Goal: Task Accomplishment & Management: Complete application form

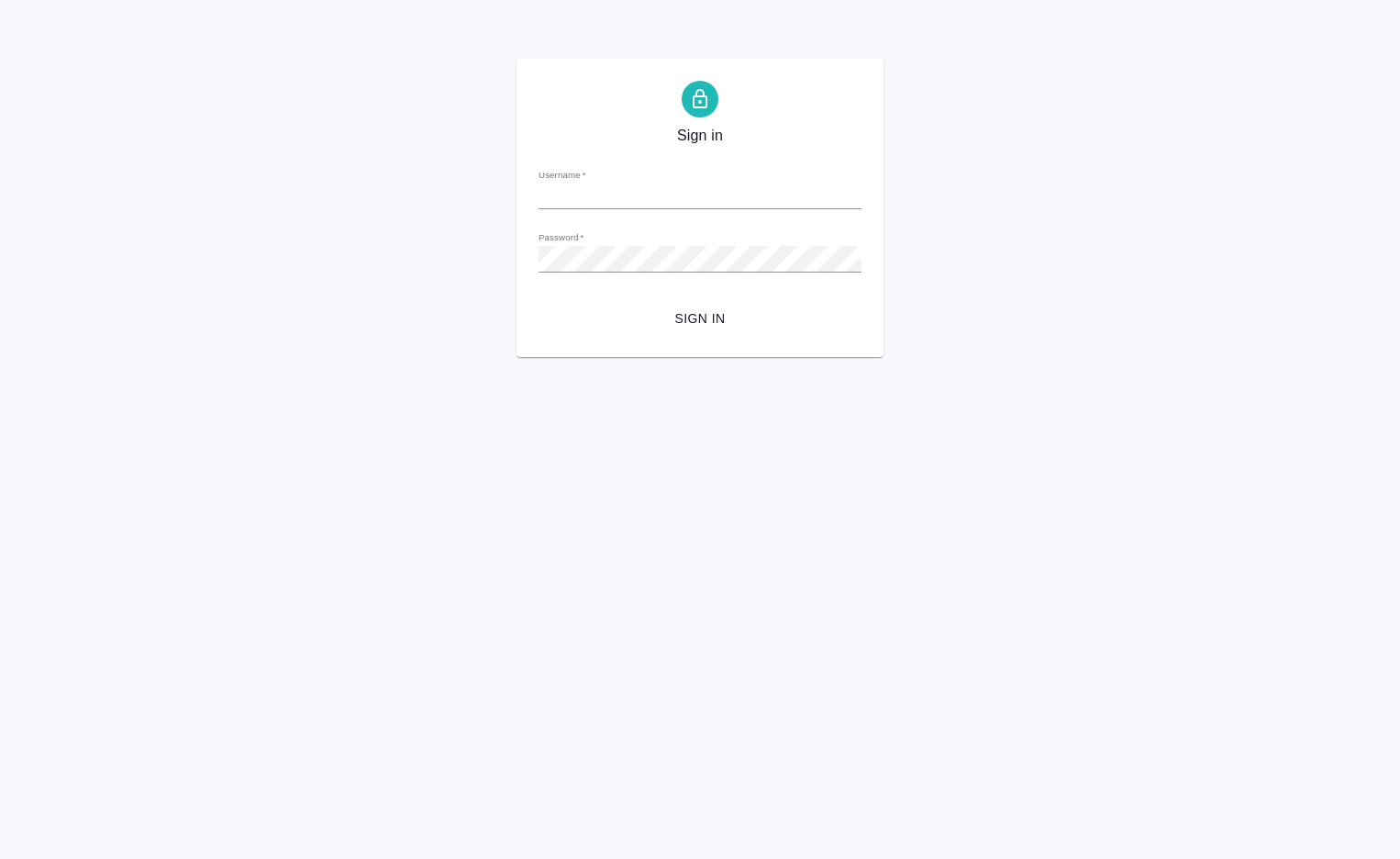
type input "o.dmitrieva@awatera.com"
click at [683, 314] on span "Sign in" at bounding box center [700, 319] width 294 height 23
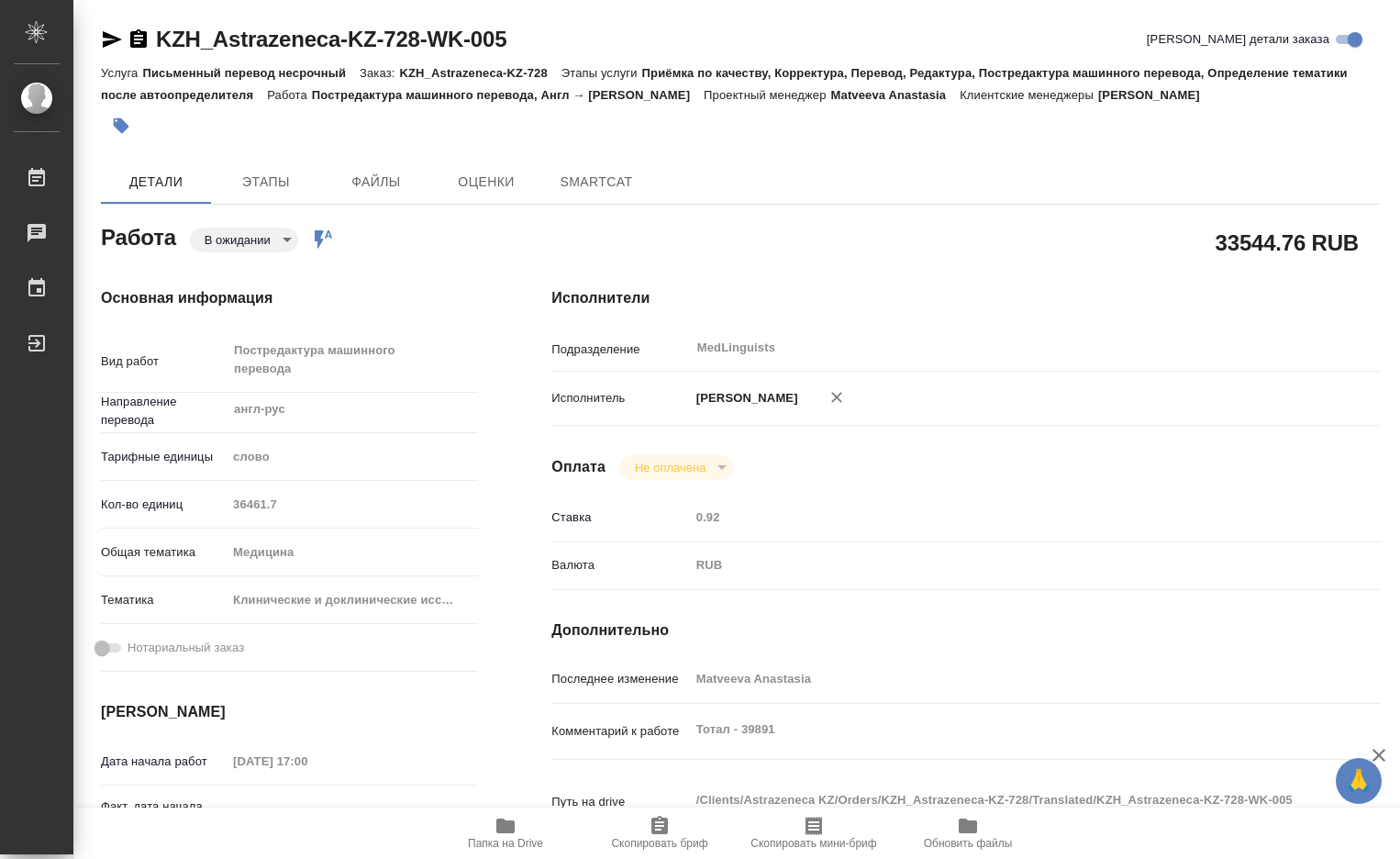
type textarea "x"
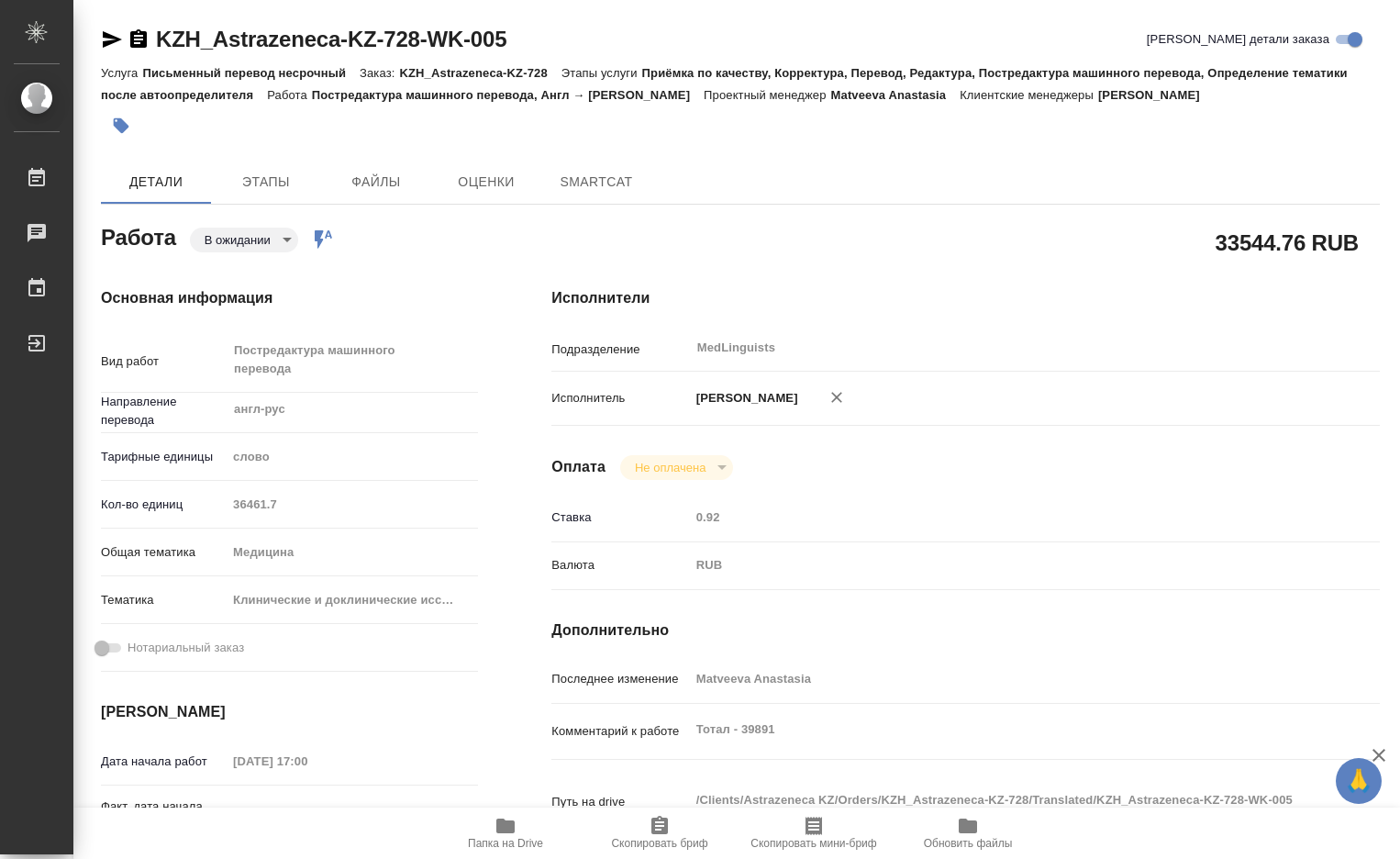
type textarea "x"
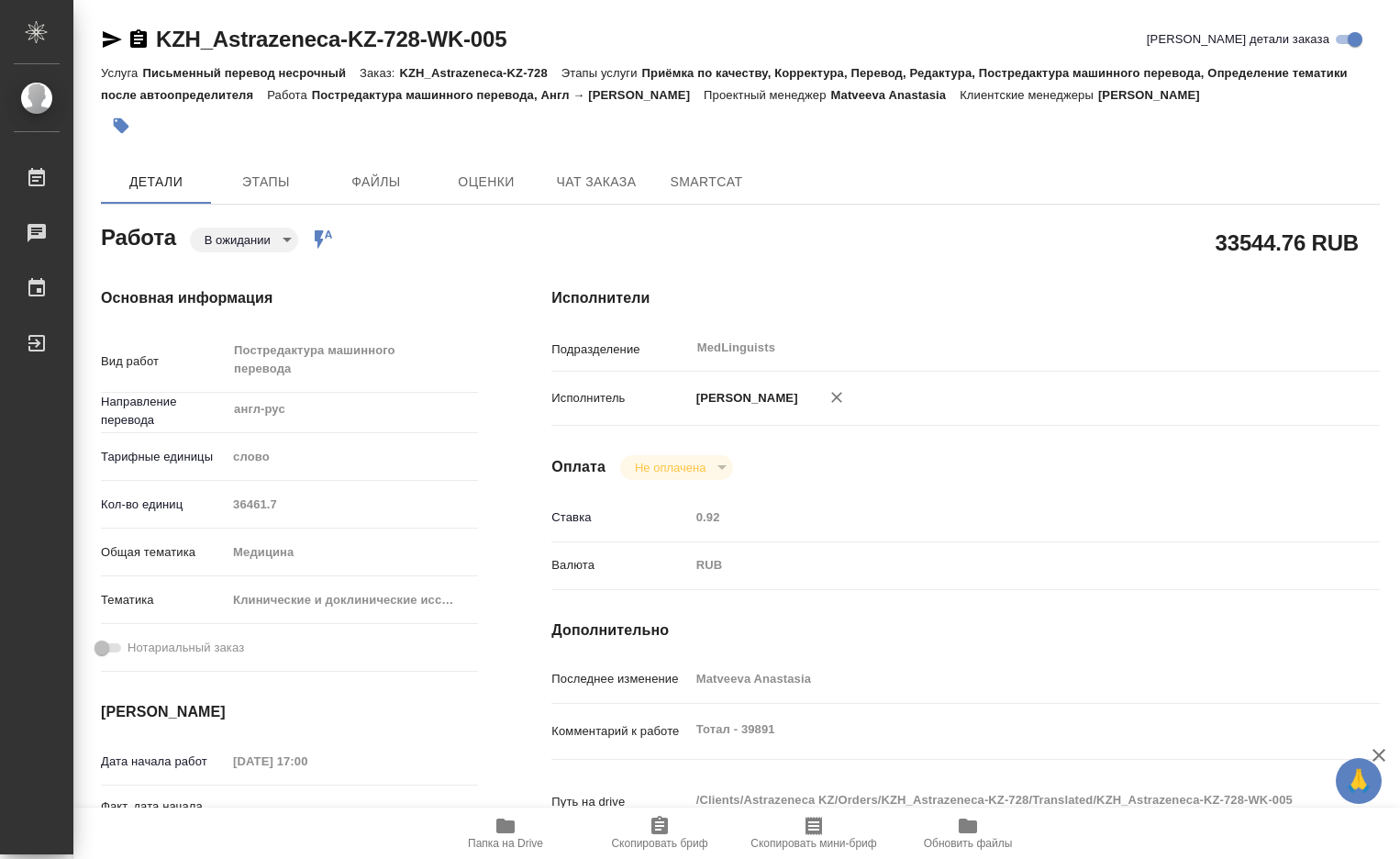
type textarea "x"
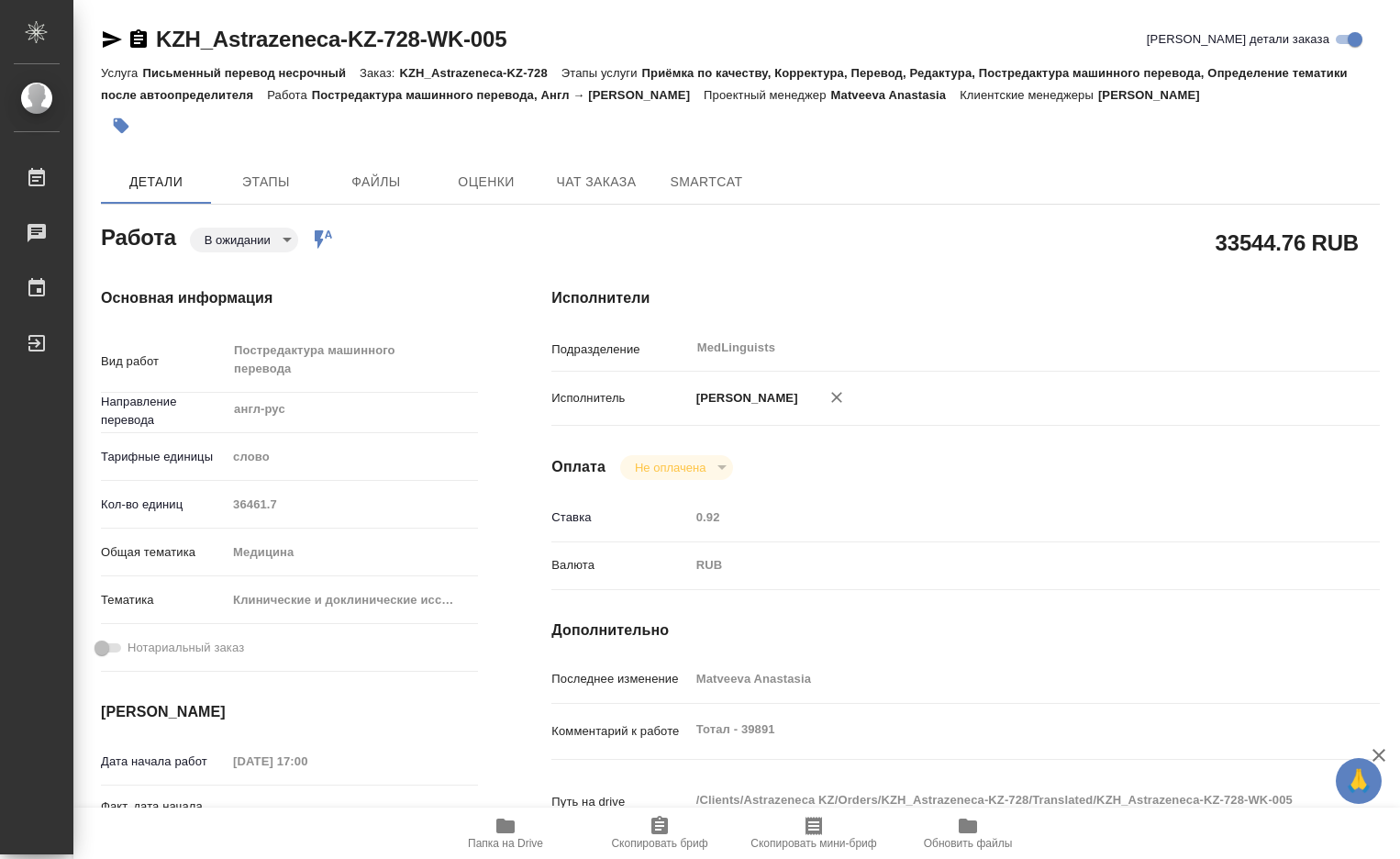
type textarea "x"
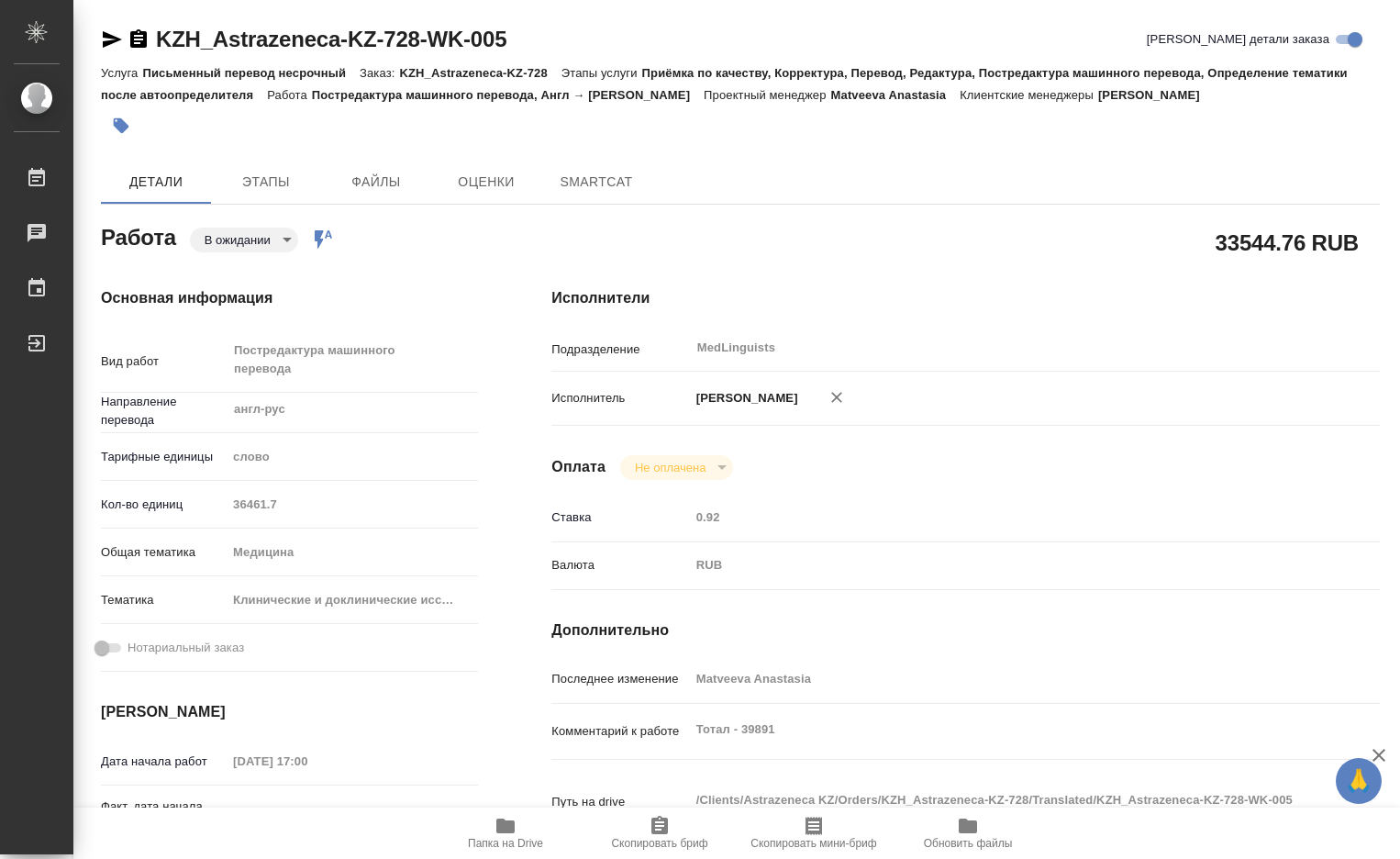
type textarea "x"
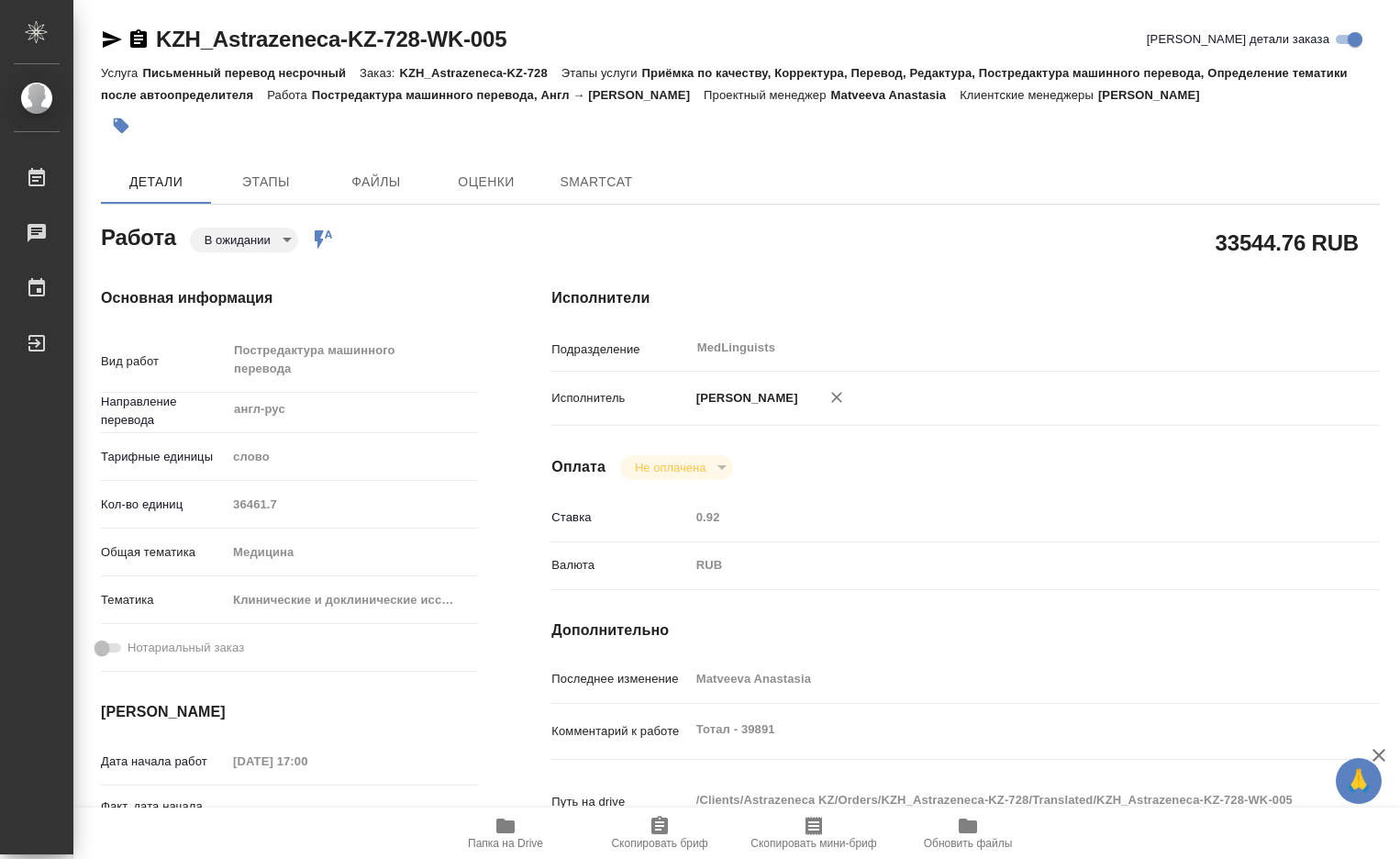
type textarea "x"
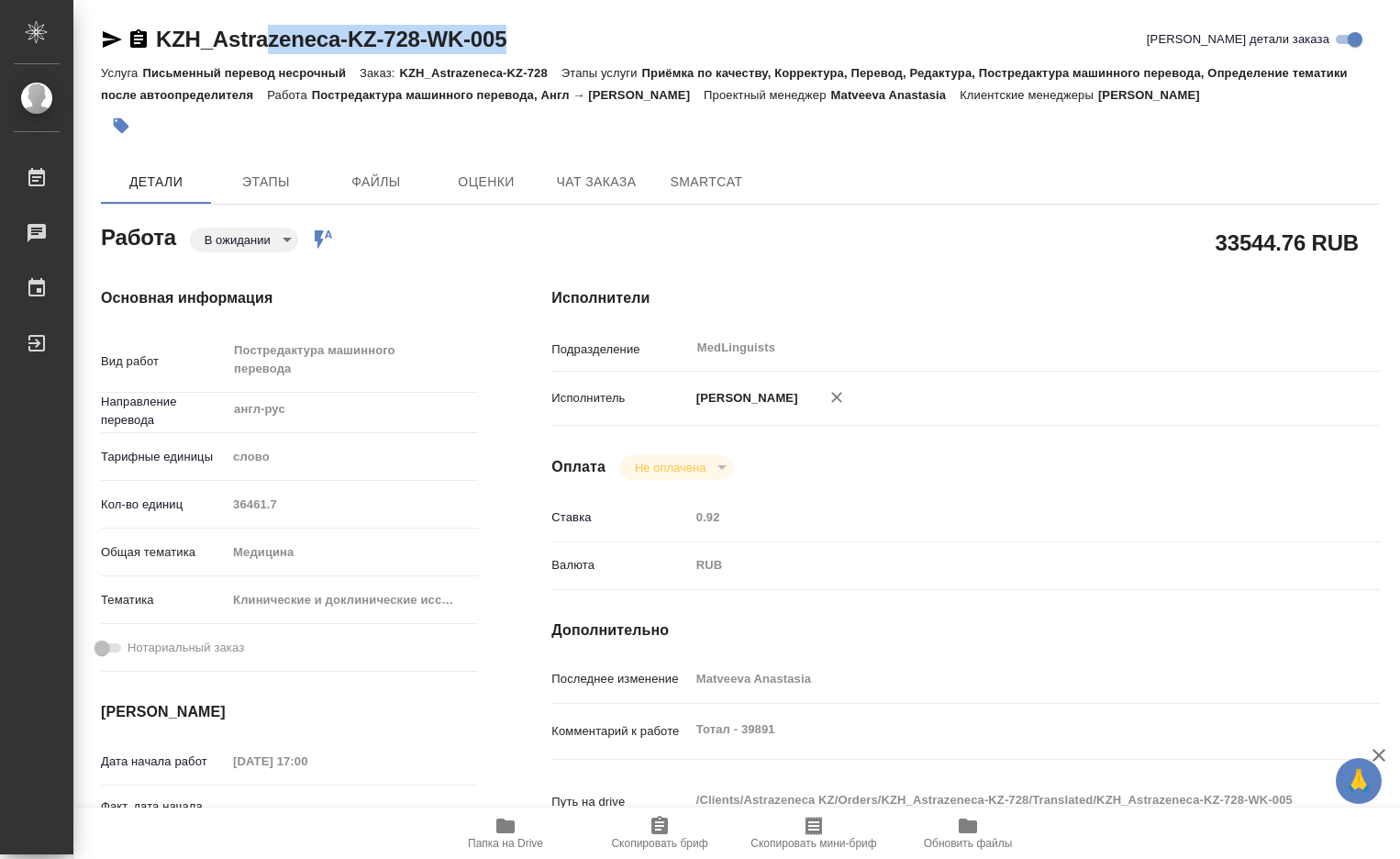
type textarea "x"
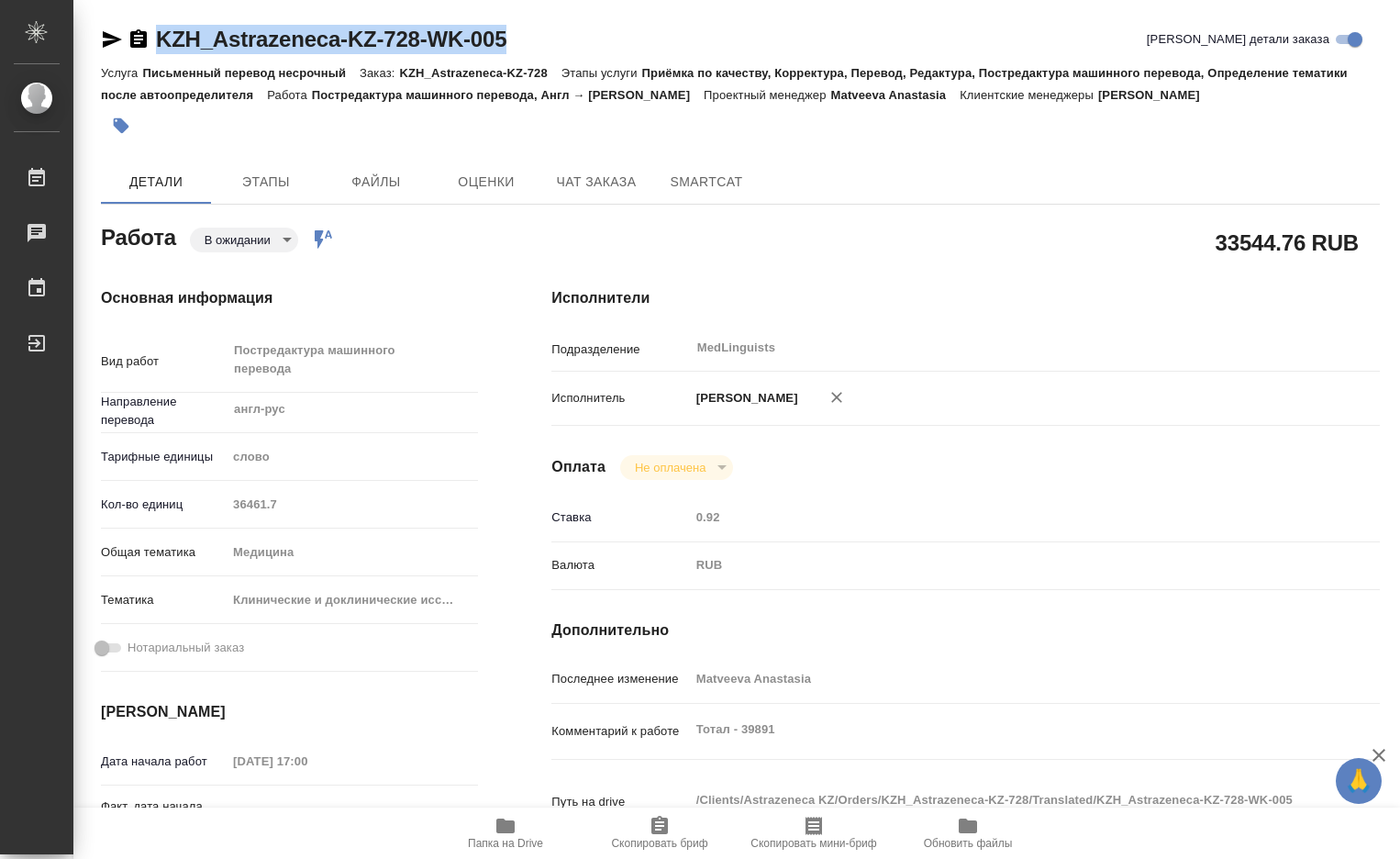
drag, startPoint x: 515, startPoint y: 37, endPoint x: 158, endPoint y: 27, distance: 357.1
click at [158, 27] on div "KZH_Astrazeneca-KZ-728-WK-005 Кратко детали заказа" at bounding box center [740, 40] width 1279 height 29
type textarea "x"
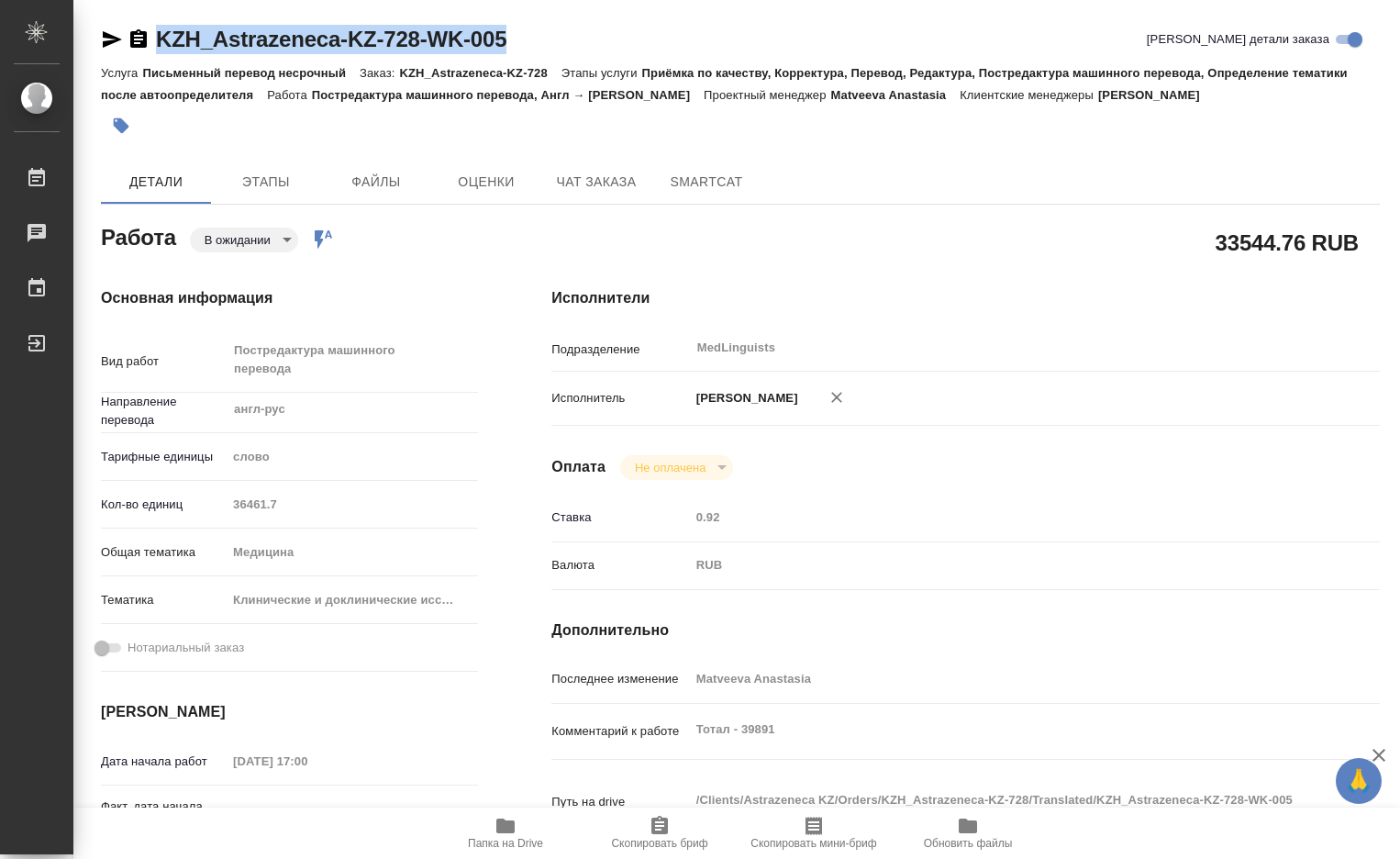
type textarea "x"
copy link "KZH_Astrazeneca-KZ-728-WK-005"
click at [519, 33] on div "KZH_Astrazeneca-KZ-728-WK-005 Кратко детали заказа" at bounding box center [740, 40] width 1279 height 29
click at [522, 39] on div "KZH_Astrazeneca-KZ-728-WK-005 Кратко детали заказа" at bounding box center [740, 40] width 1279 height 29
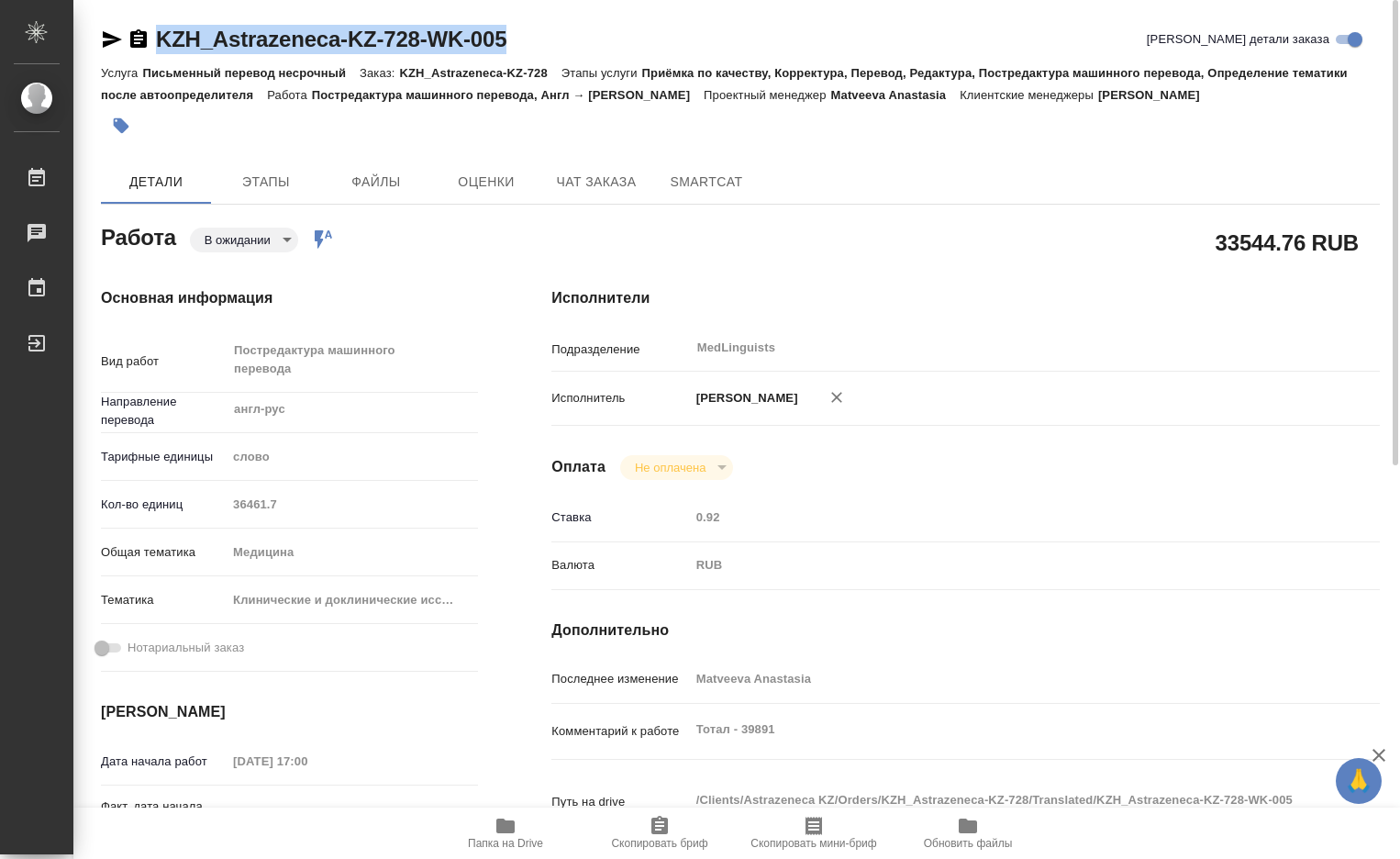
drag, startPoint x: 508, startPoint y: 35, endPoint x: 152, endPoint y: 42, distance: 356.1
click at [152, 42] on div "KZH_Astrazeneca-KZ-728-WK-005 Кратко детали заказа" at bounding box center [740, 40] width 1279 height 29
copy link "KZH_Astrazeneca-KZ-728-WK-005"
